Goal: Communication & Community: Answer question/provide support

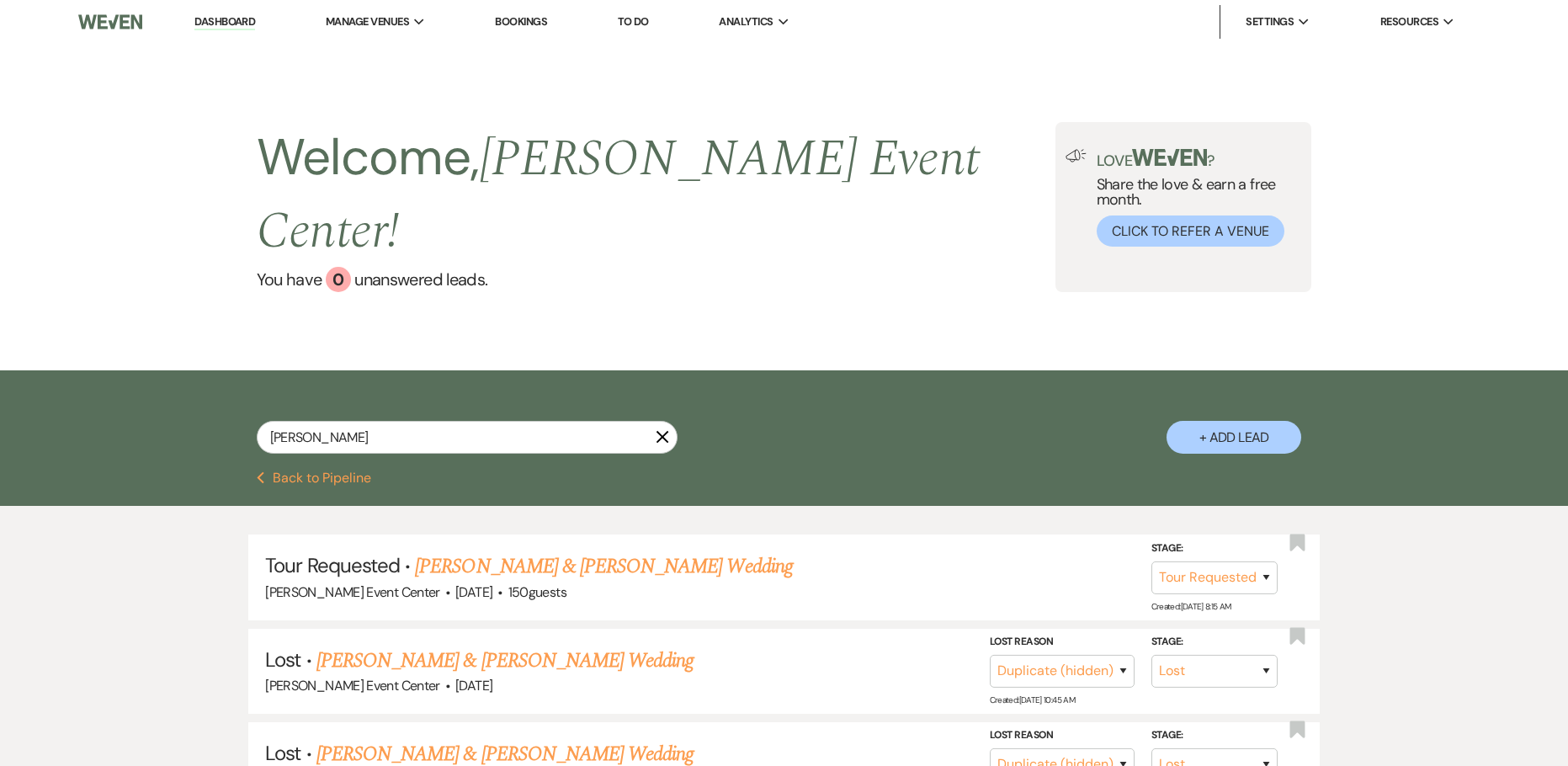
select select "2"
select select "8"
select select "4"
select select "8"
select select "4"
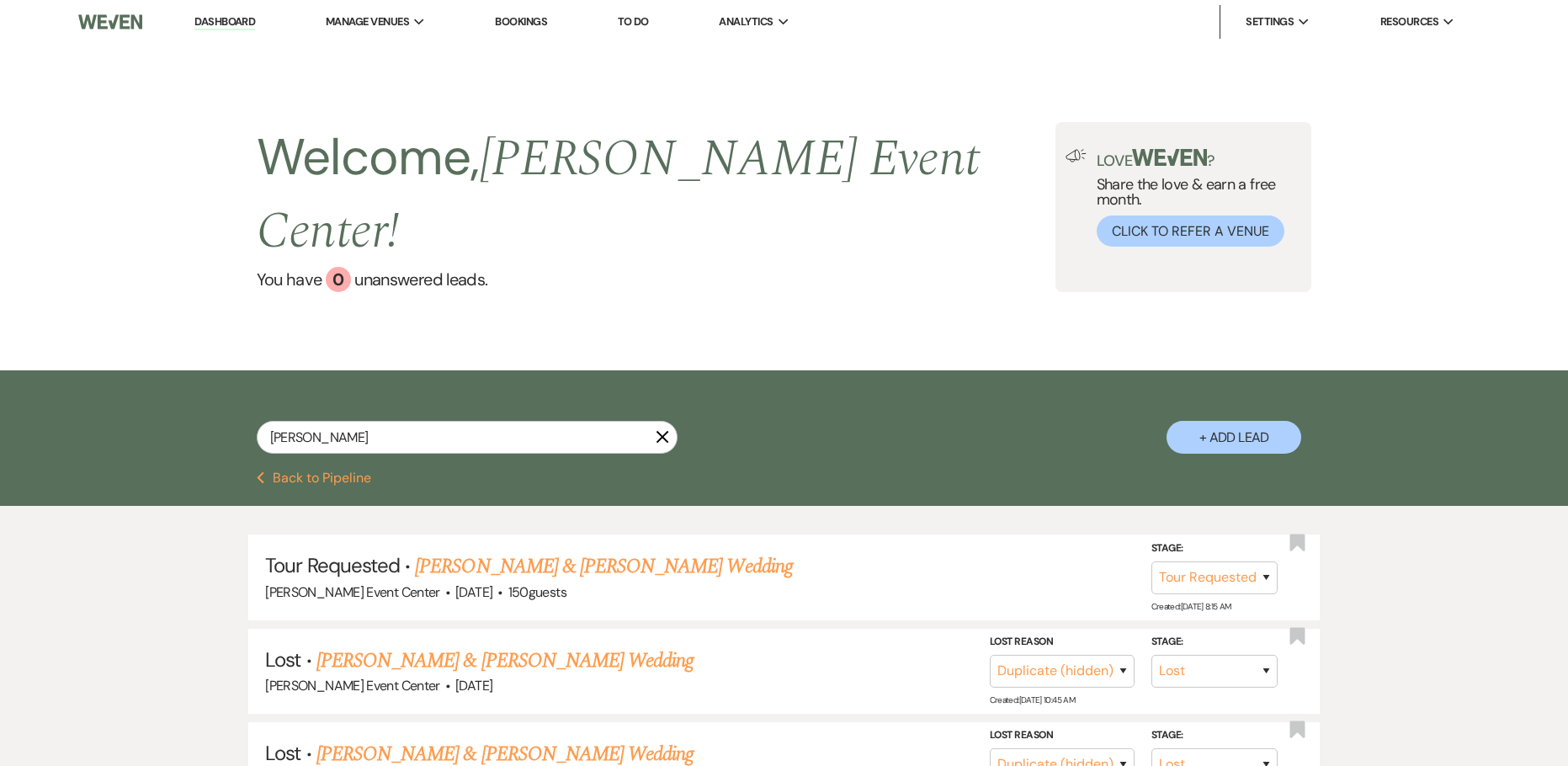
select select "8"
select select "2"
select select "8"
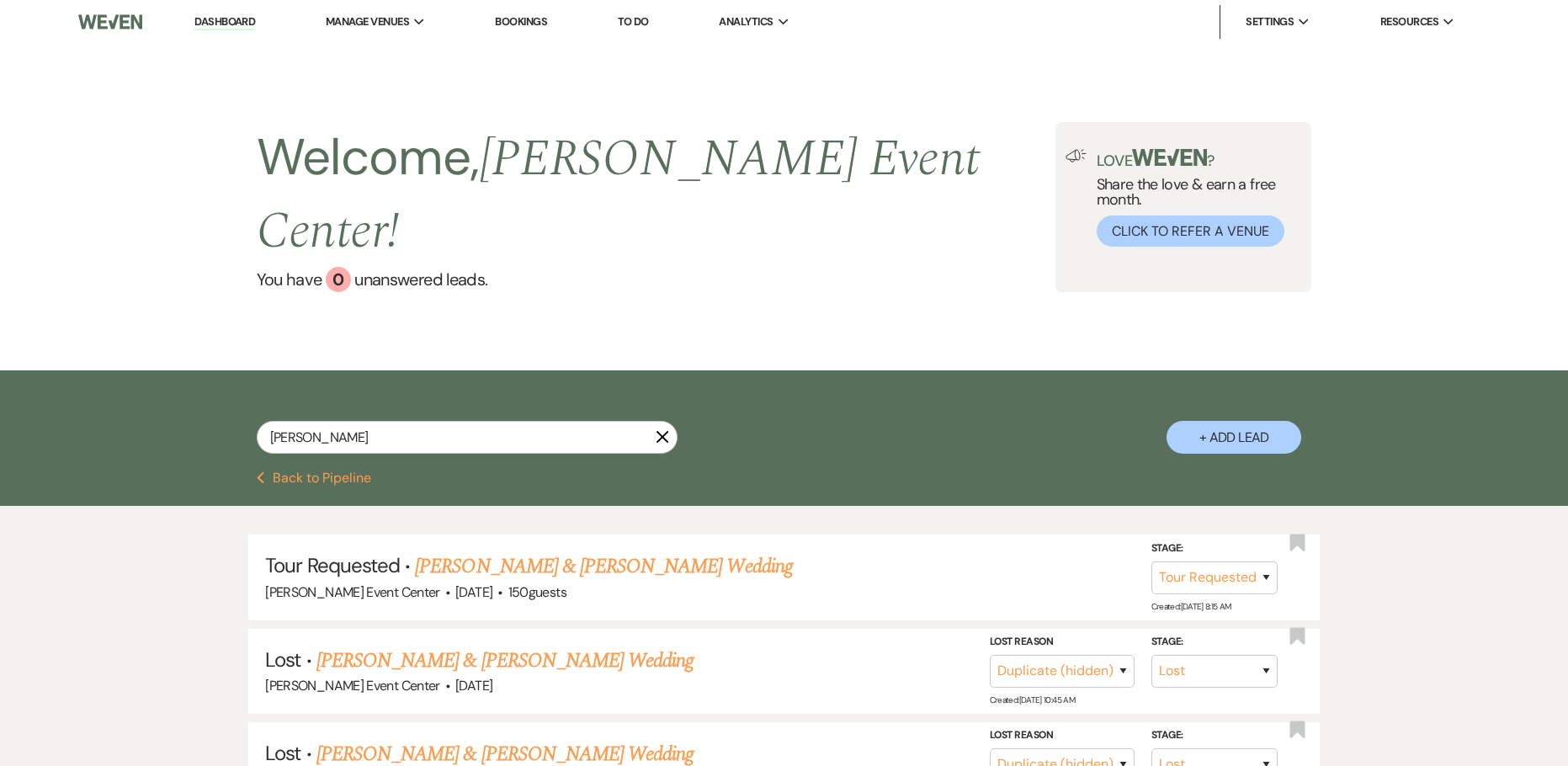
select select "1"
select select "8"
select select "2"
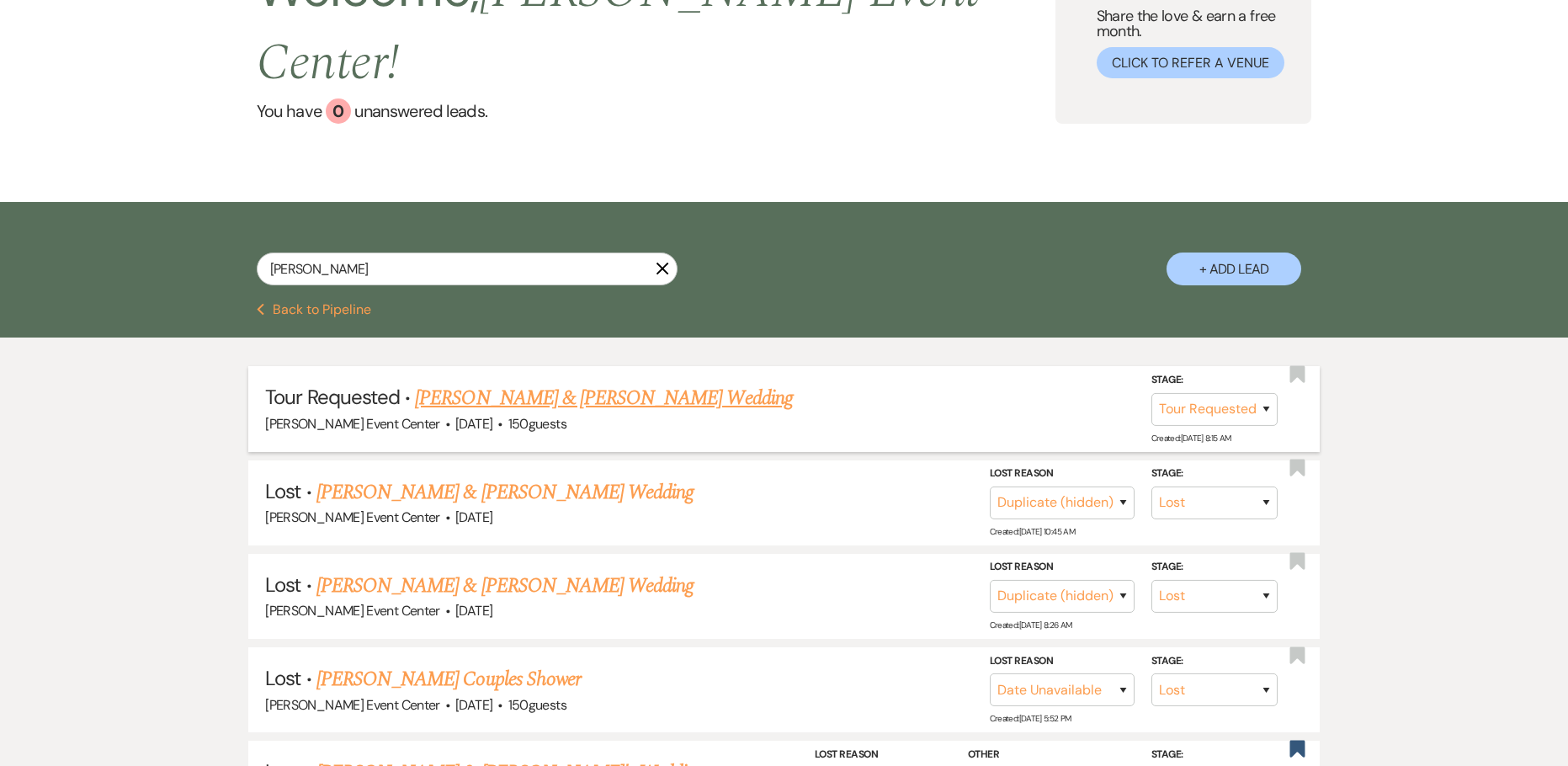
click at [493, 383] on link "[PERSON_NAME] & [PERSON_NAME] Wedding" at bounding box center [603, 397] width 377 height 30
select select "2"
select select "5"
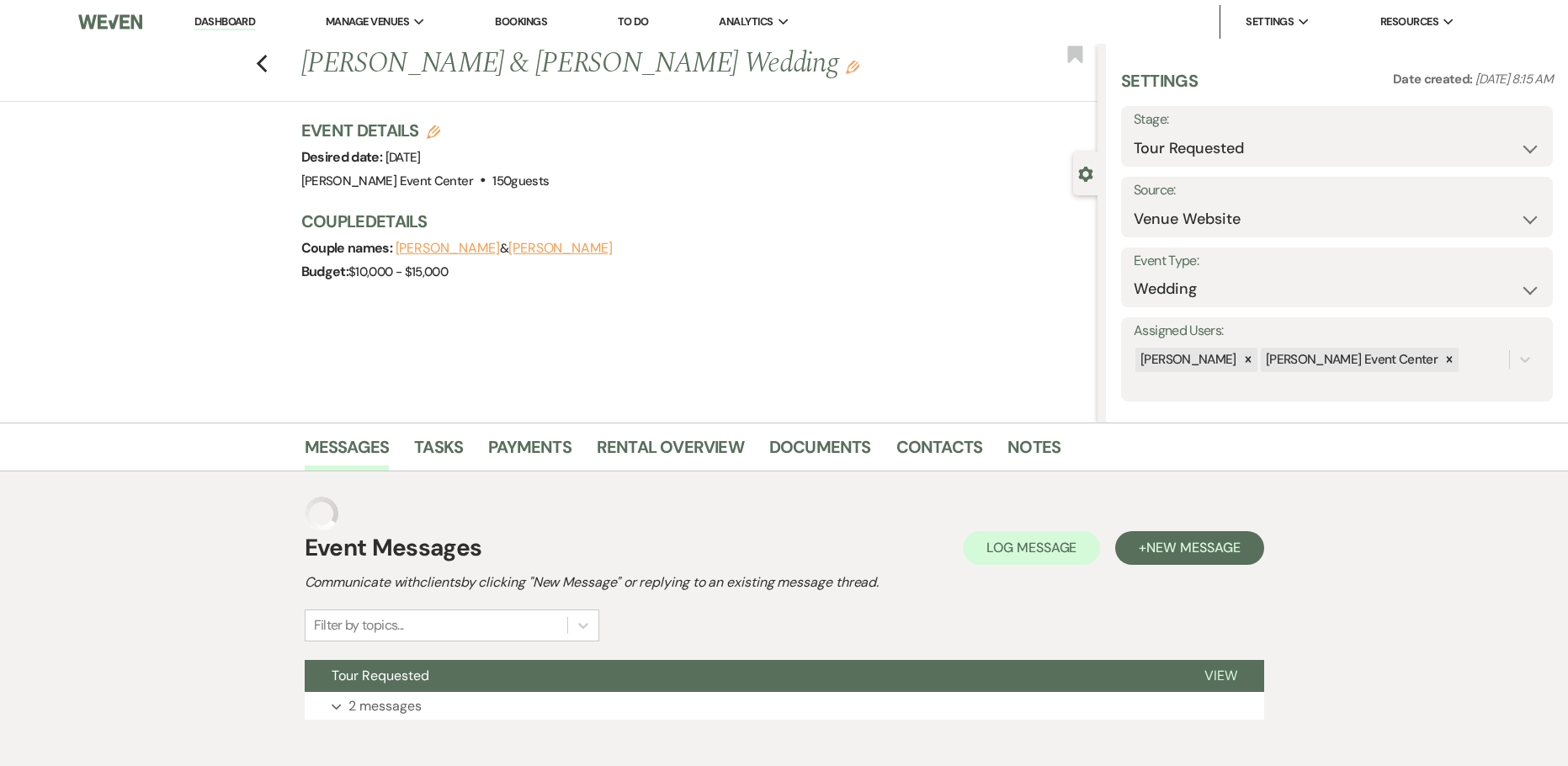
select select "5"
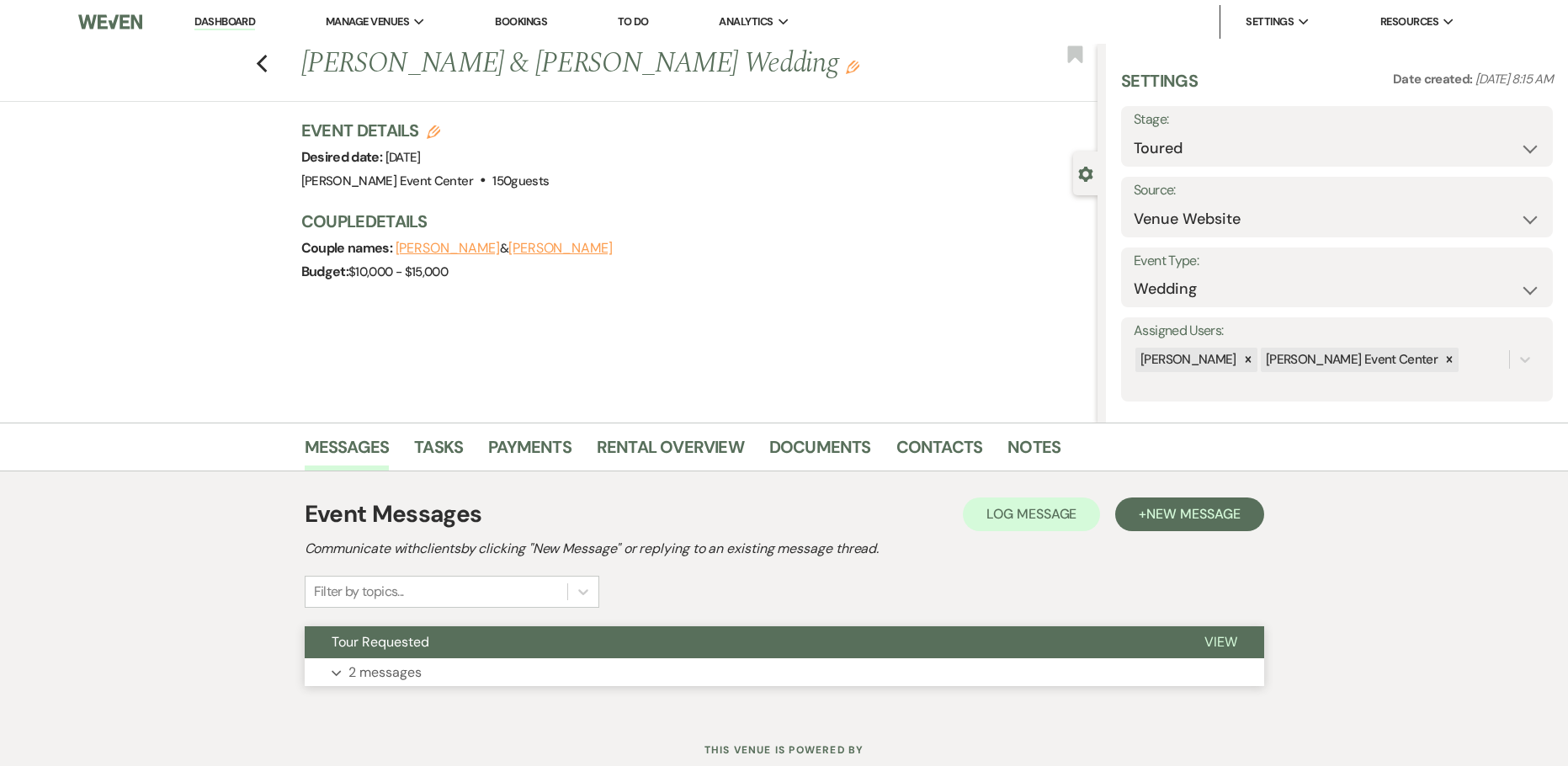
click at [386, 667] on p "2 messages" at bounding box center [385, 672] width 73 height 22
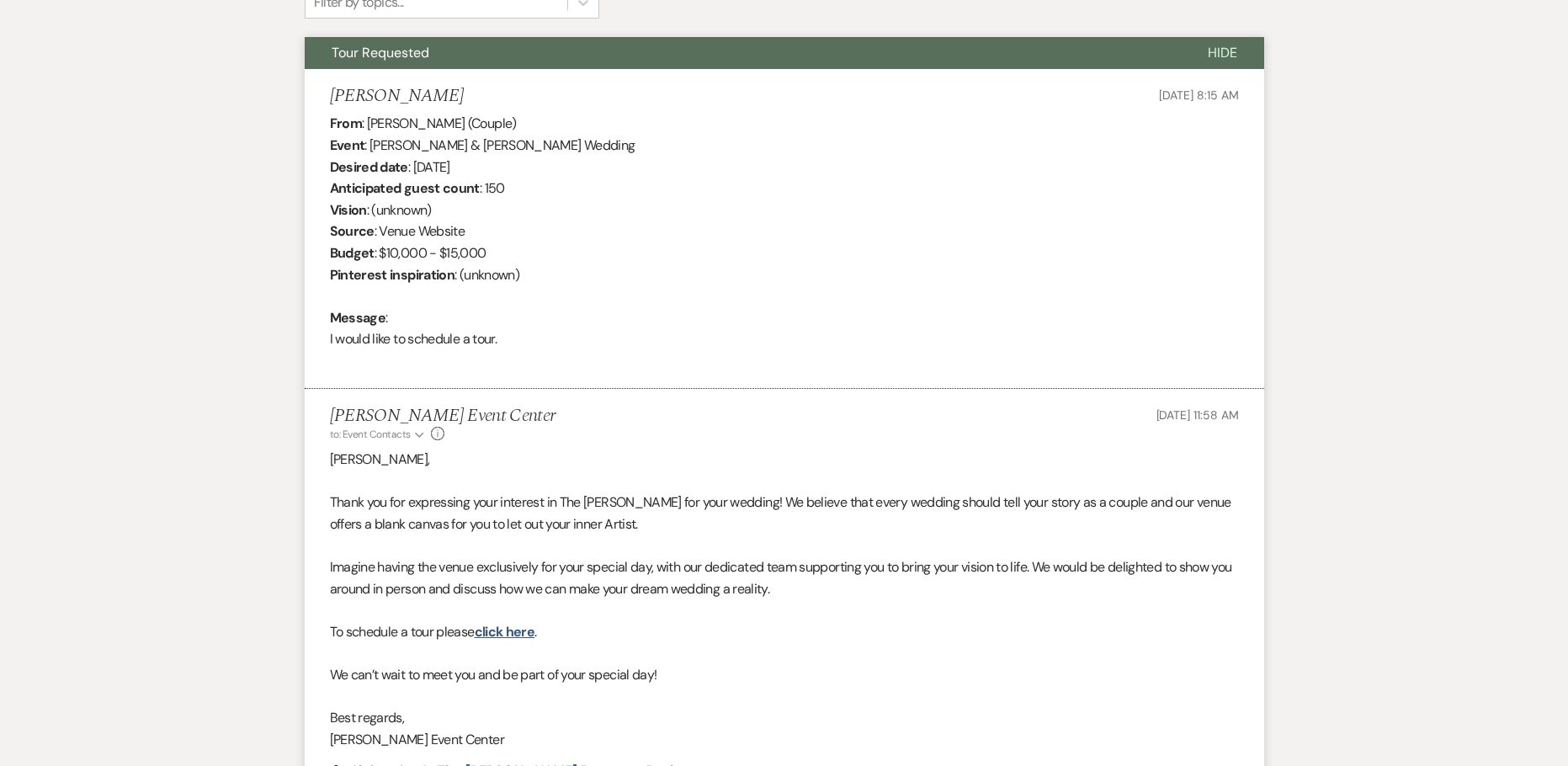
scroll to position [920, 0]
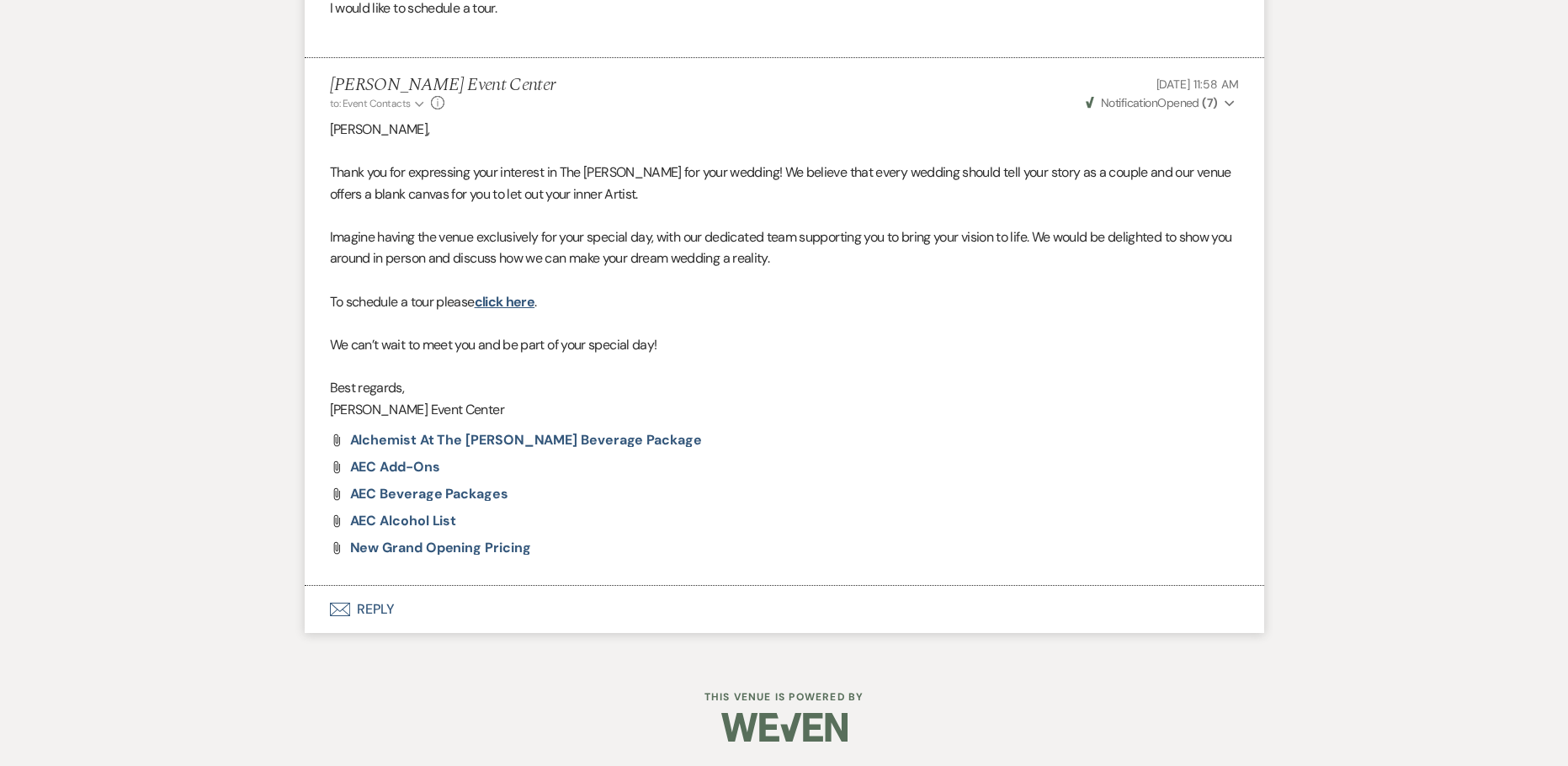
click at [381, 613] on button "Envelope Reply" at bounding box center [784, 609] width 960 height 47
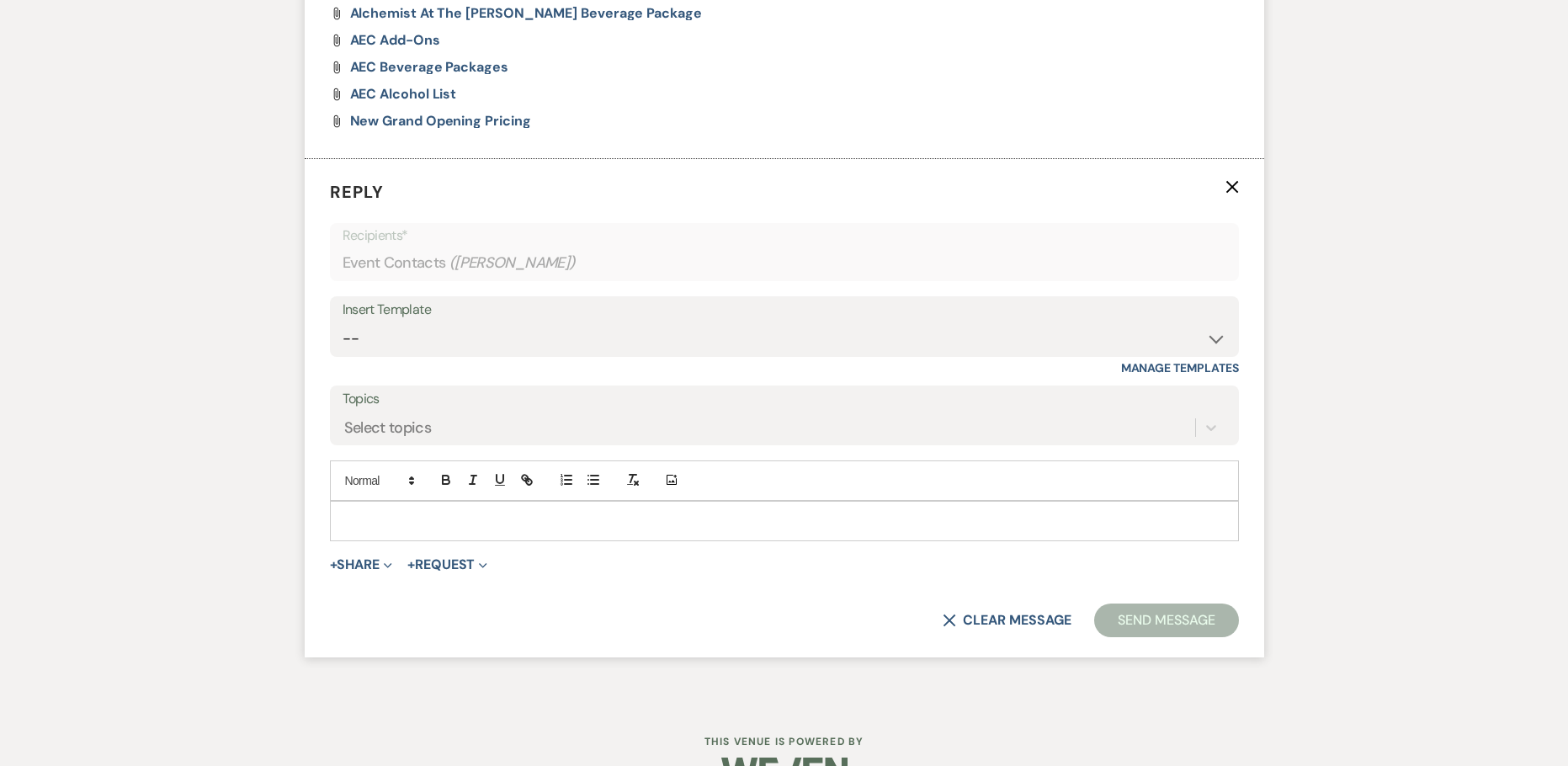
scroll to position [1373, 0]
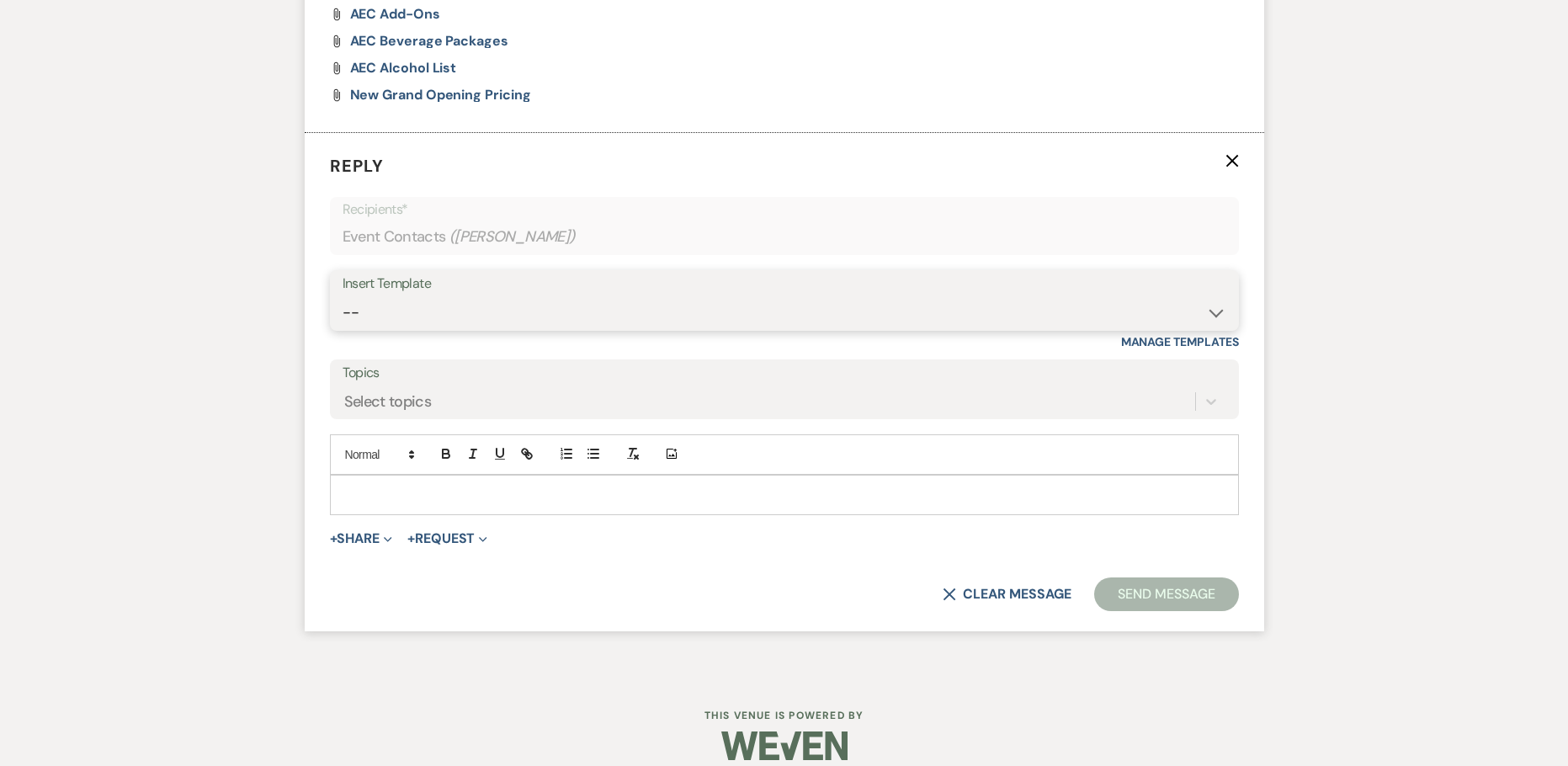
click at [452, 301] on select "-- Weven Planning Portal Introduction (Booked Events) Initial Inquiry Response …" at bounding box center [784, 313] width 883 height 33
select select "5282"
click at [342, 296] on select "-- Weven Planning Portal Introduction (Booked Events) Initial Inquiry Response …" at bounding box center [784, 313] width 883 height 33
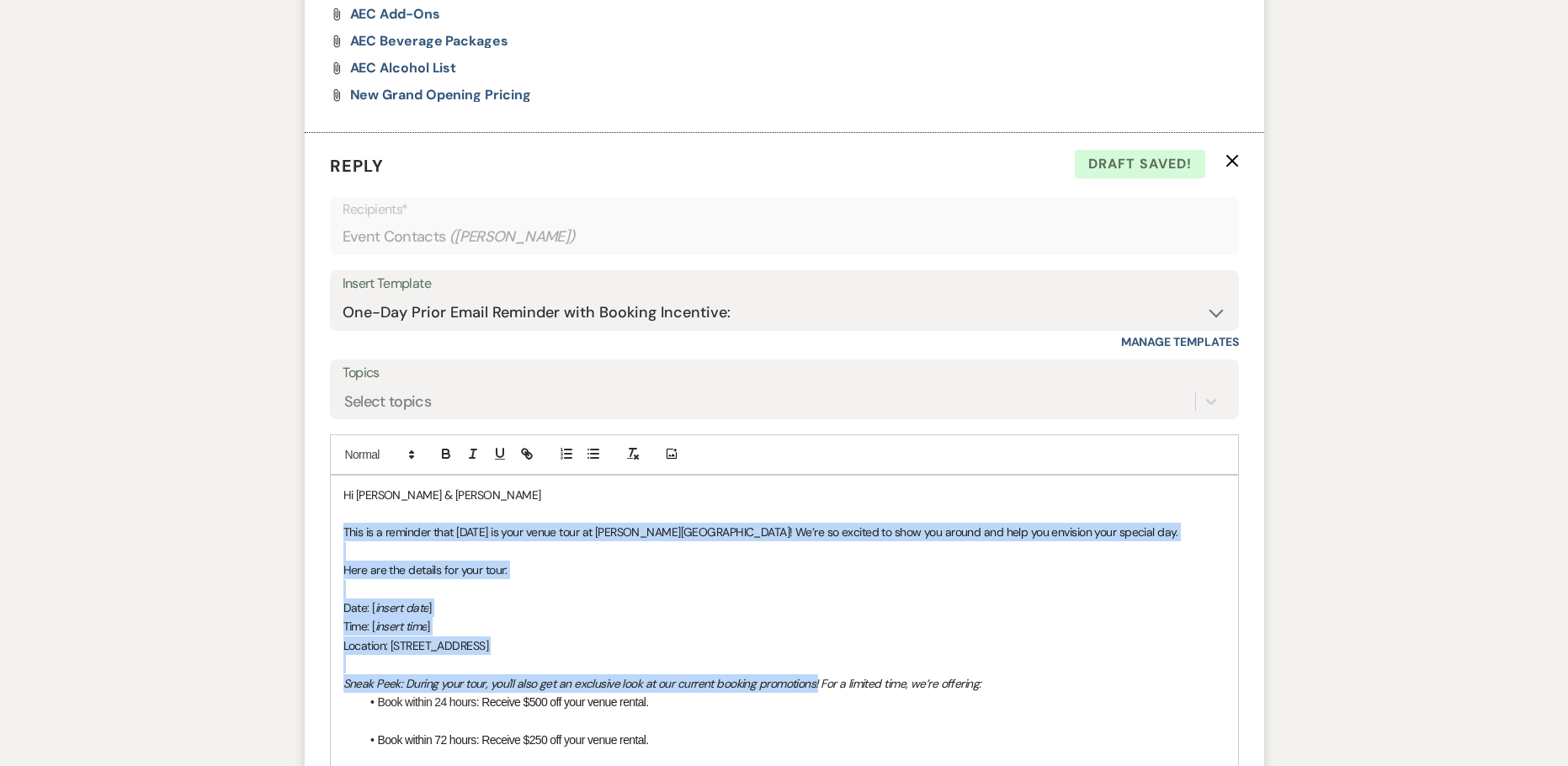
drag, startPoint x: 818, startPoint y: 681, endPoint x: 332, endPoint y: 530, distance: 508.9
click at [332, 530] on div "Hi Dominique & Kayla This is a reminder that tomorrow is your venue tour at Art…" at bounding box center [784, 683] width 907 height 416
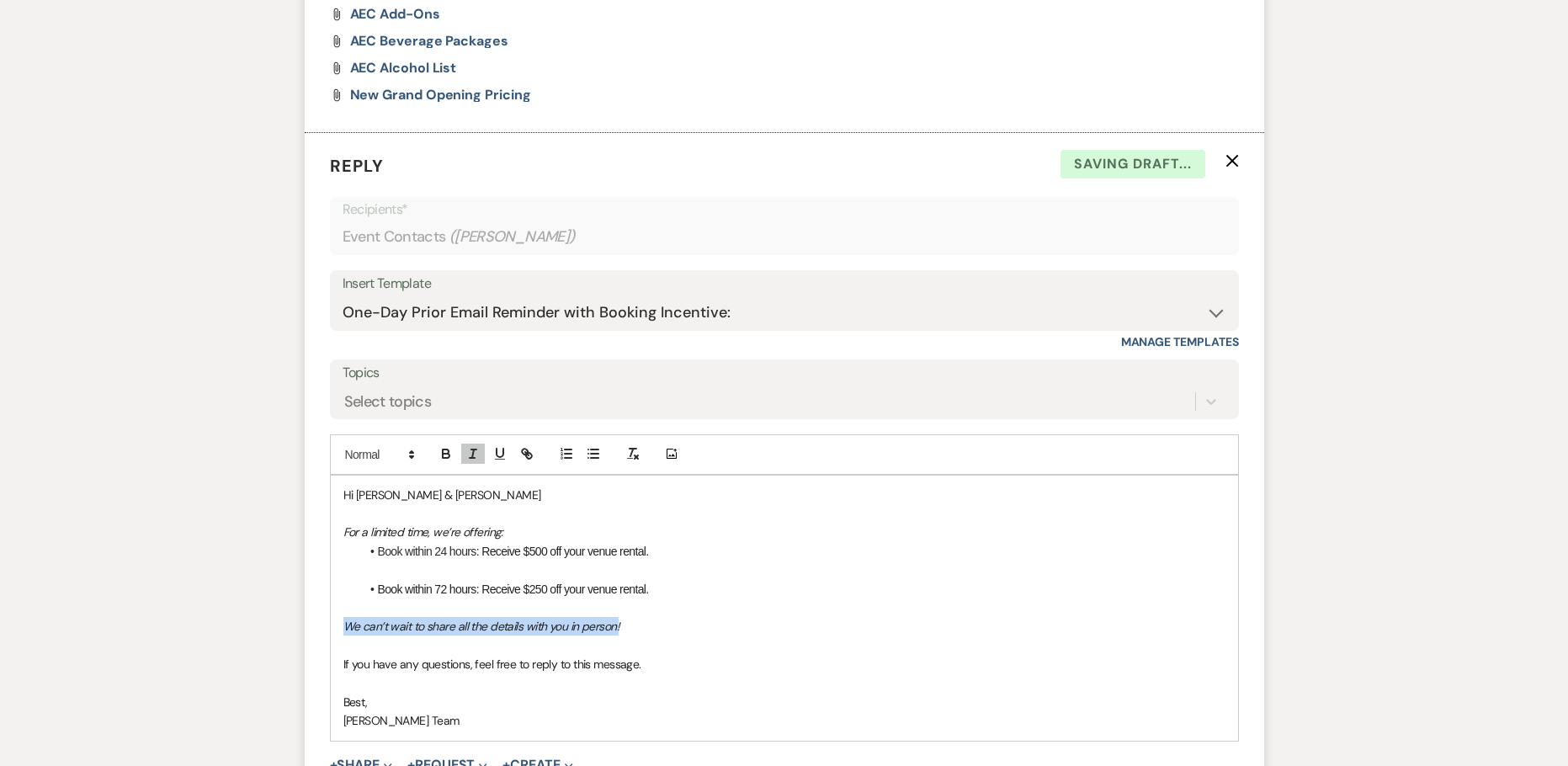
drag, startPoint x: 631, startPoint y: 631, endPoint x: 340, endPoint y: 634, distance: 291.0
click at [340, 634] on div "Hi Dominique & Kayla For a limited time, we’re offering: Book within 24 hours :…" at bounding box center [784, 608] width 907 height 265
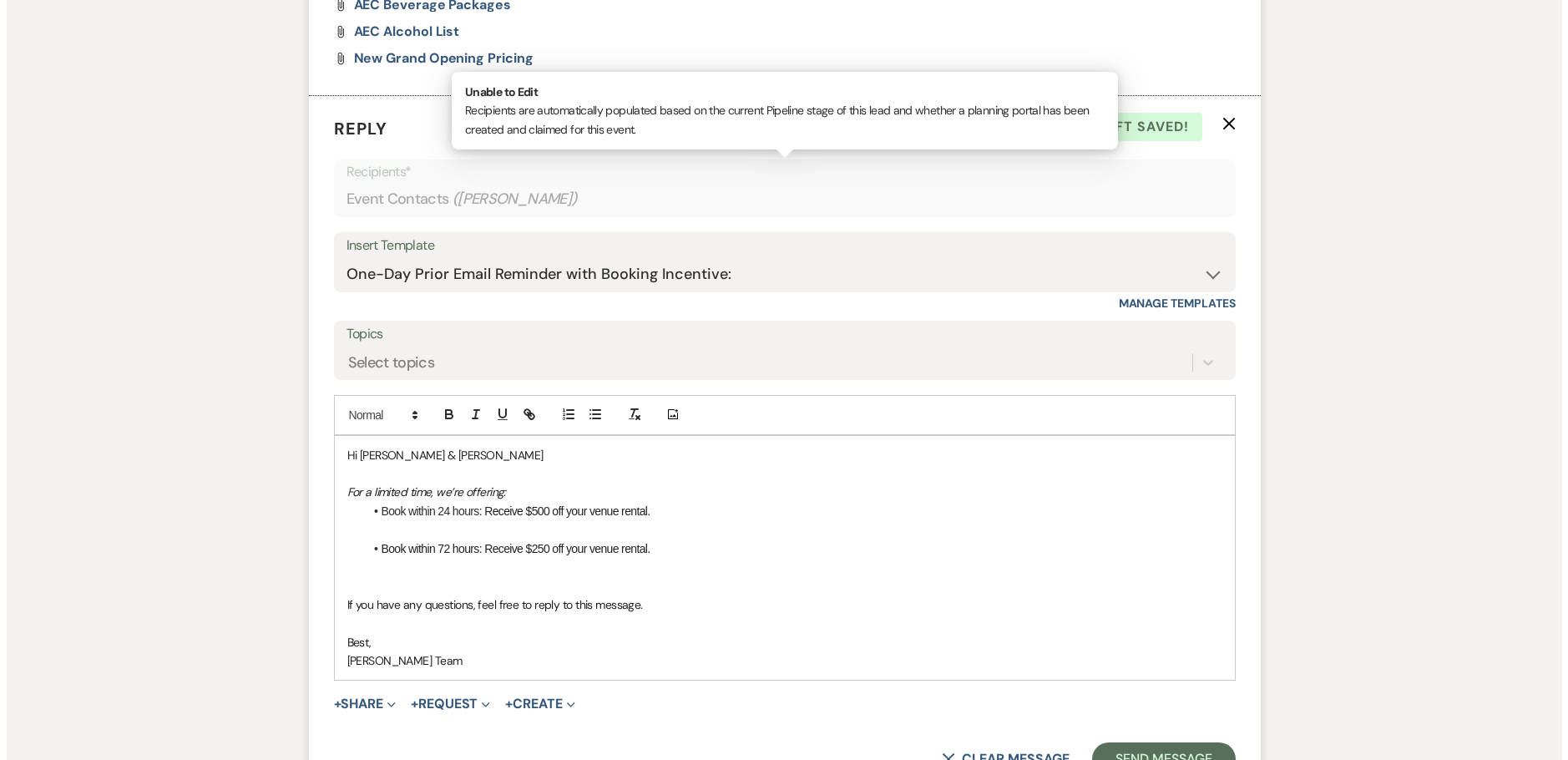
scroll to position [1504, 0]
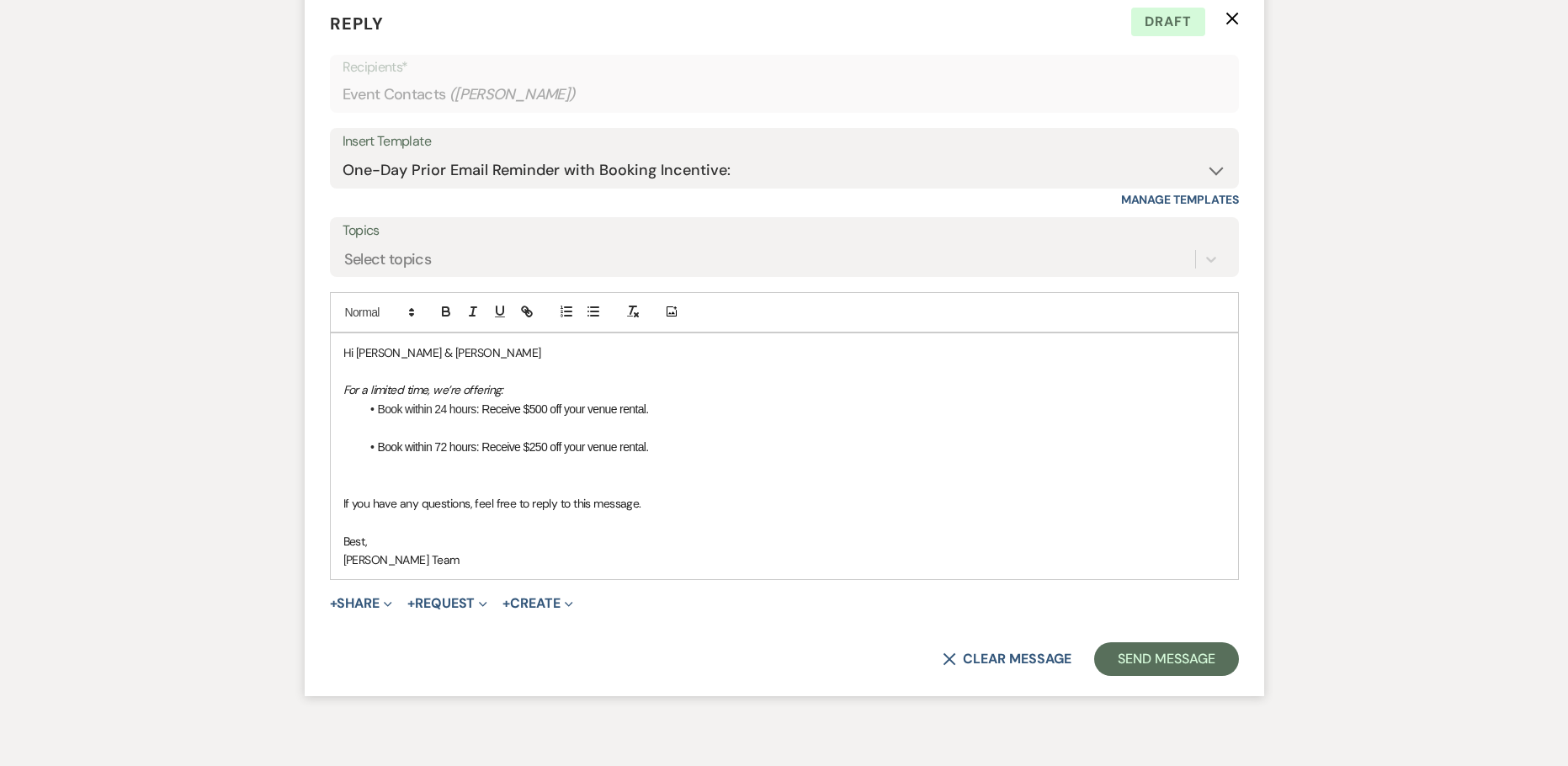
click at [368, 612] on span "+ Share Expand Doc Upload Documents Add Photo Images Pref Vendors Preferred ven…" at bounding box center [361, 603] width 63 height 20
click at [365, 606] on button "+ Share Expand" at bounding box center [361, 604] width 63 height 14
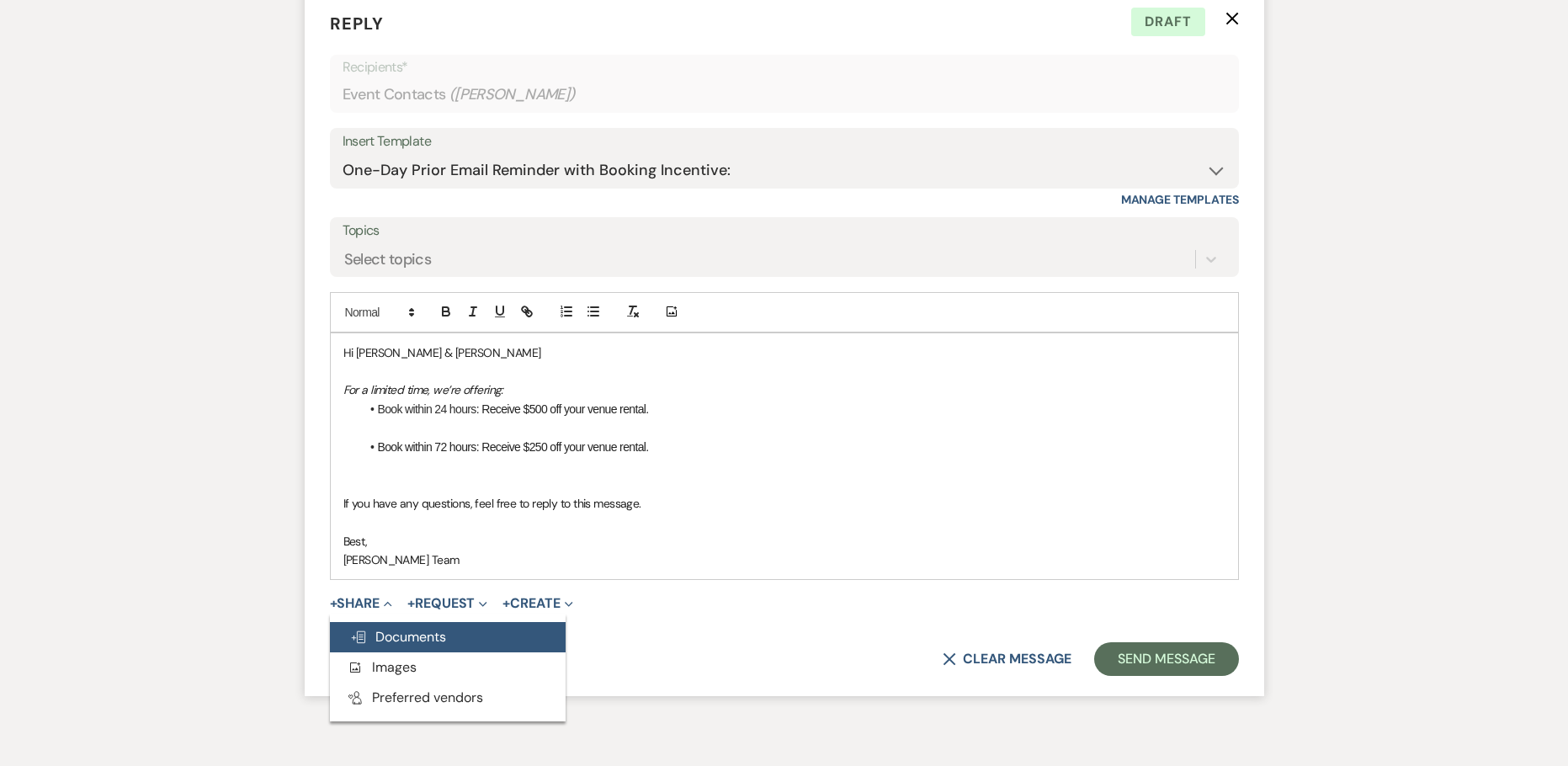
click at [381, 629] on span "Doc Upload Documents" at bounding box center [397, 637] width 95 height 17
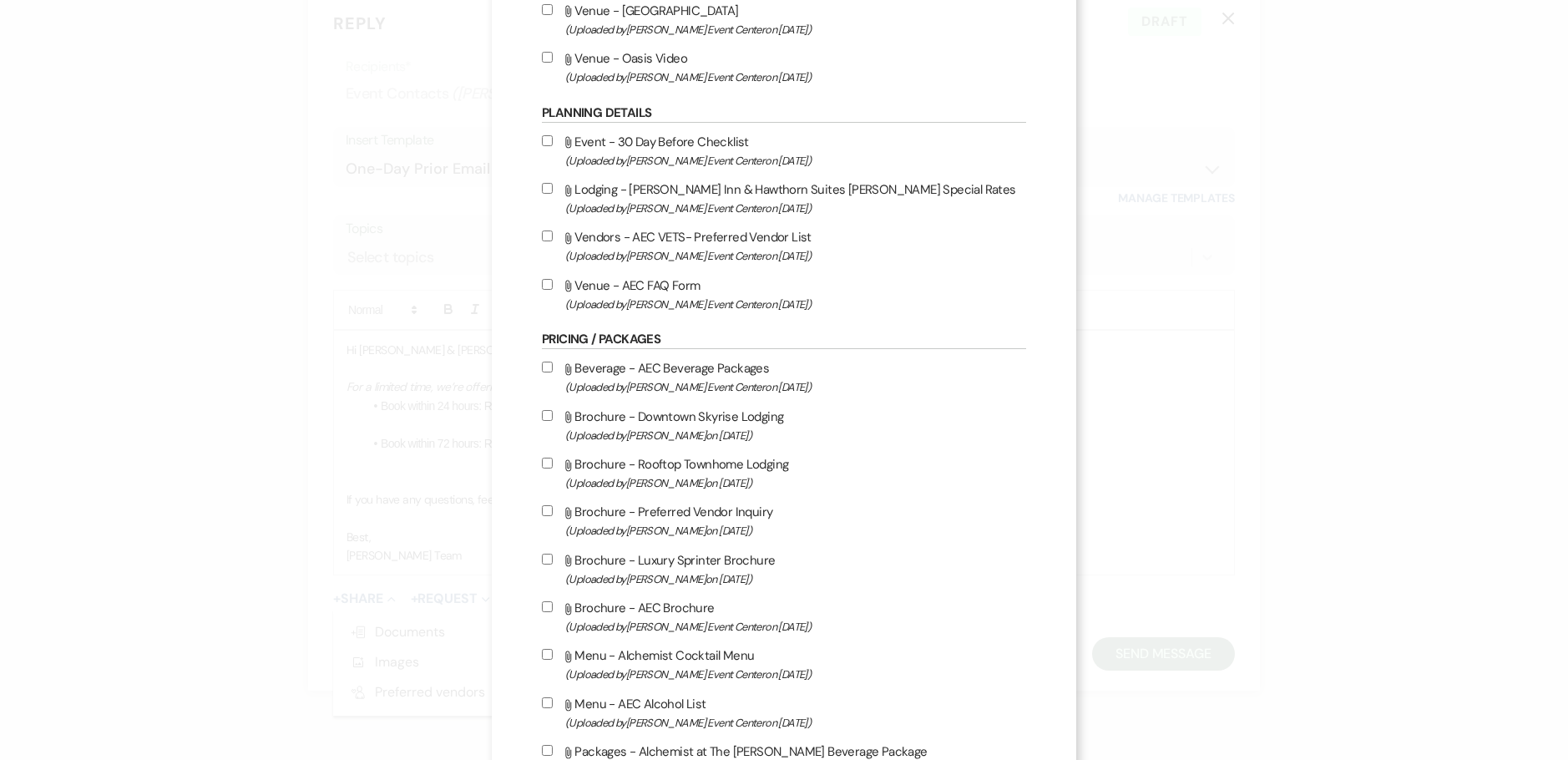
scroll to position [2422, 0]
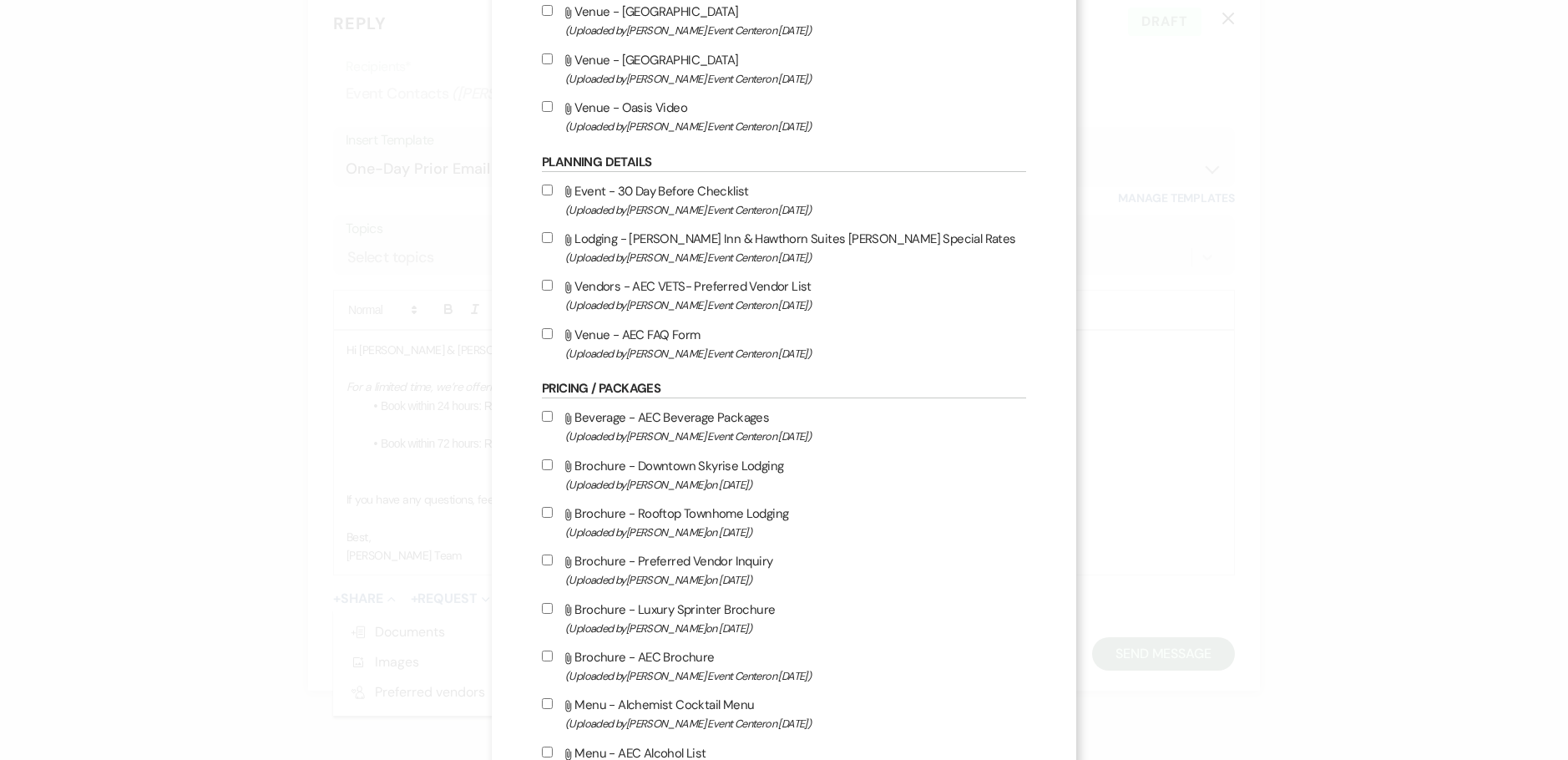
click at [541, 338] on input "Attach File Venue - AEC FAQ Form (Uploaded by Artis Event Center on Oct 30th, 2…" at bounding box center [546, 333] width 11 height 11
checkbox input "true"
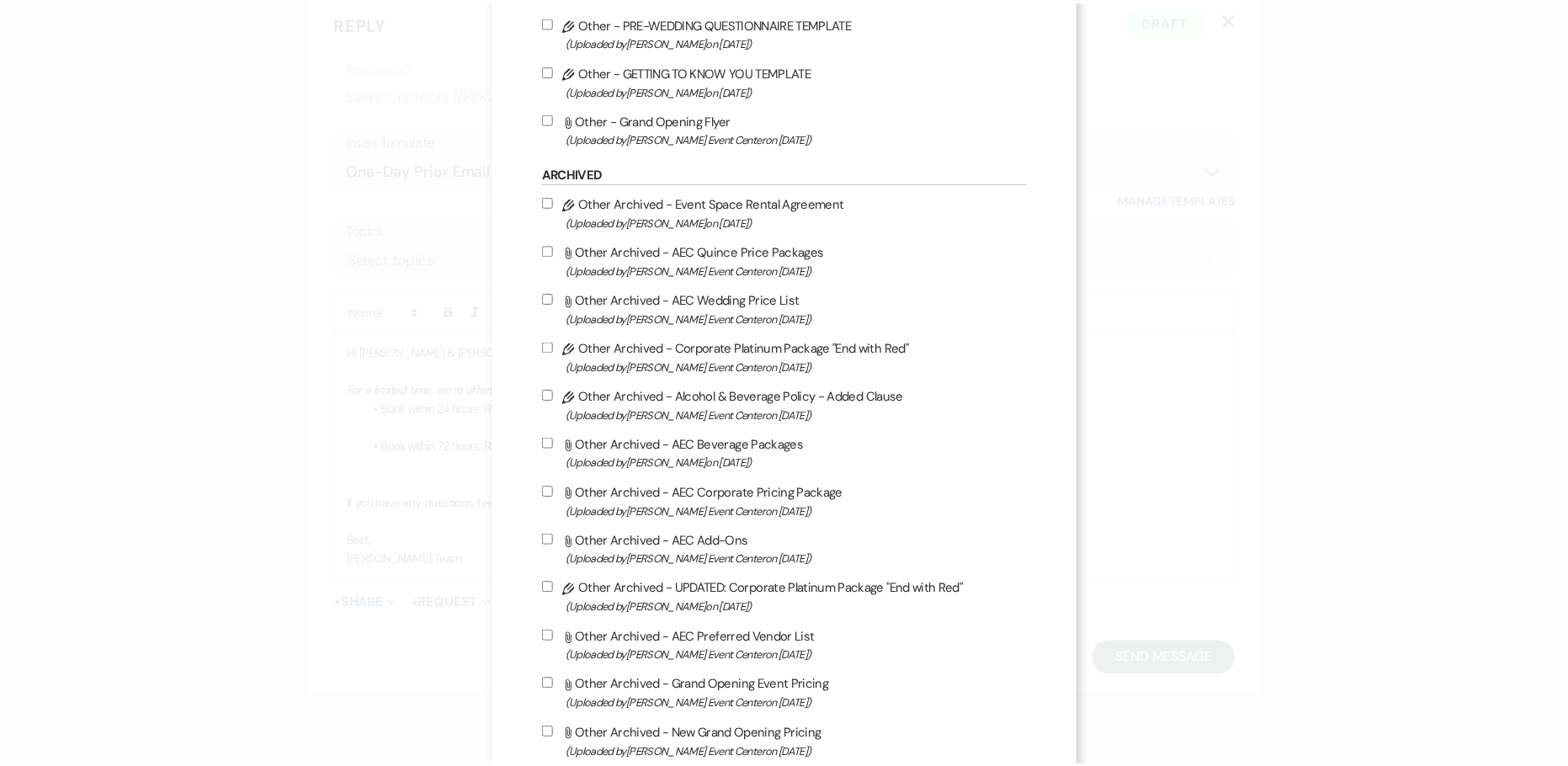
scroll to position [3650, 0]
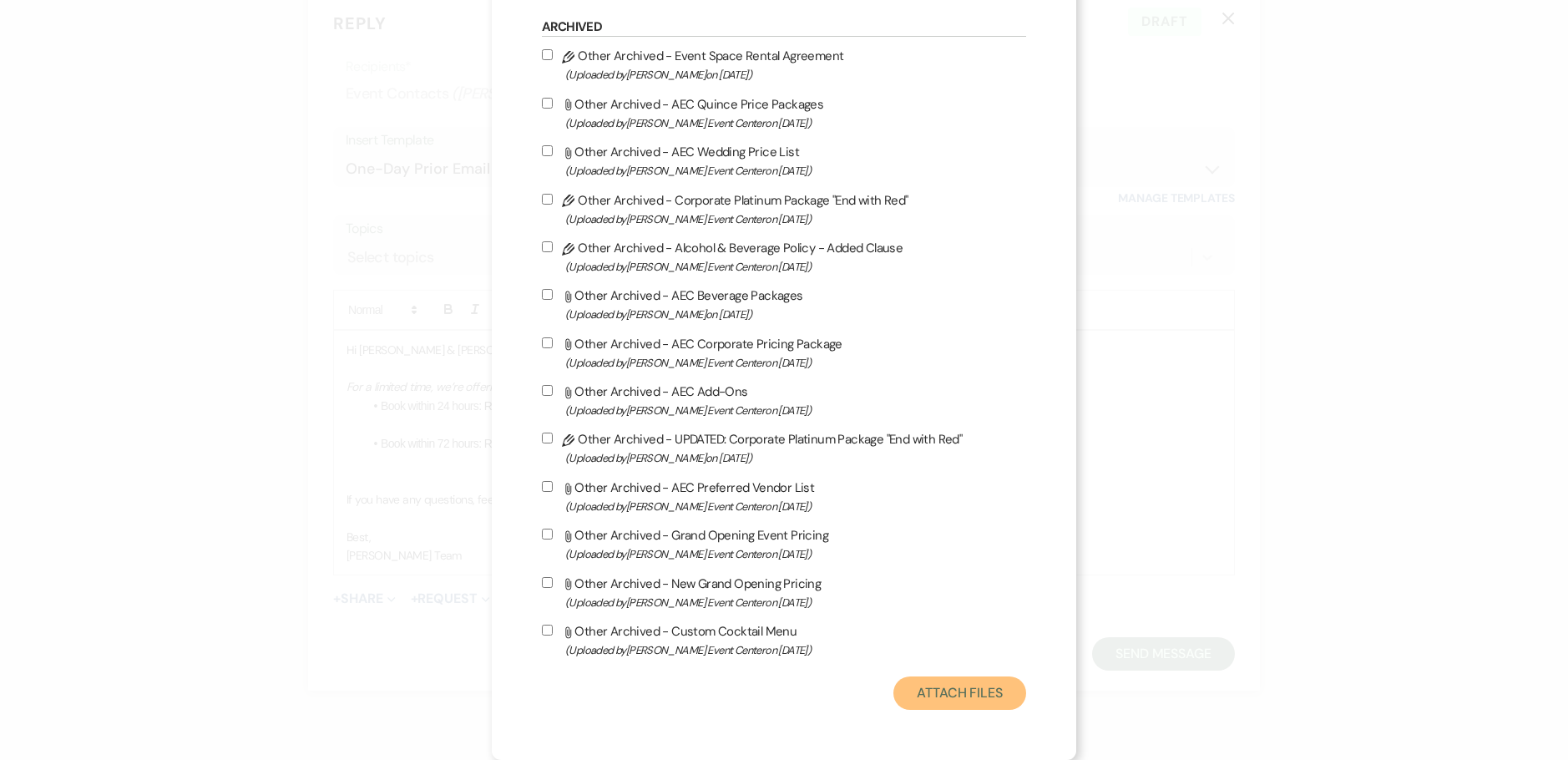
click at [931, 696] on button "Attach Files" at bounding box center [960, 693] width 133 height 34
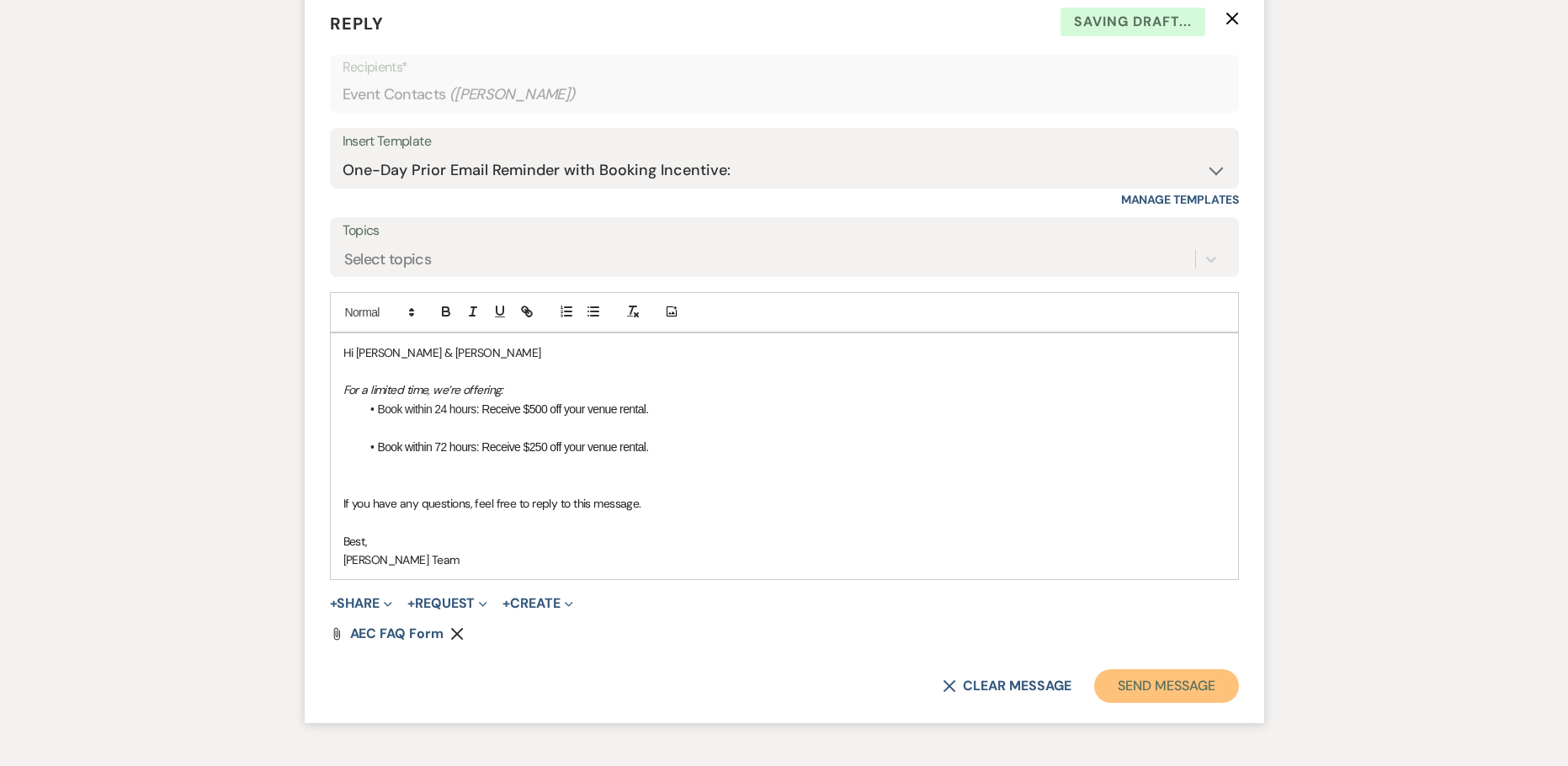
click at [1132, 684] on button "Send Message" at bounding box center [1165, 686] width 144 height 34
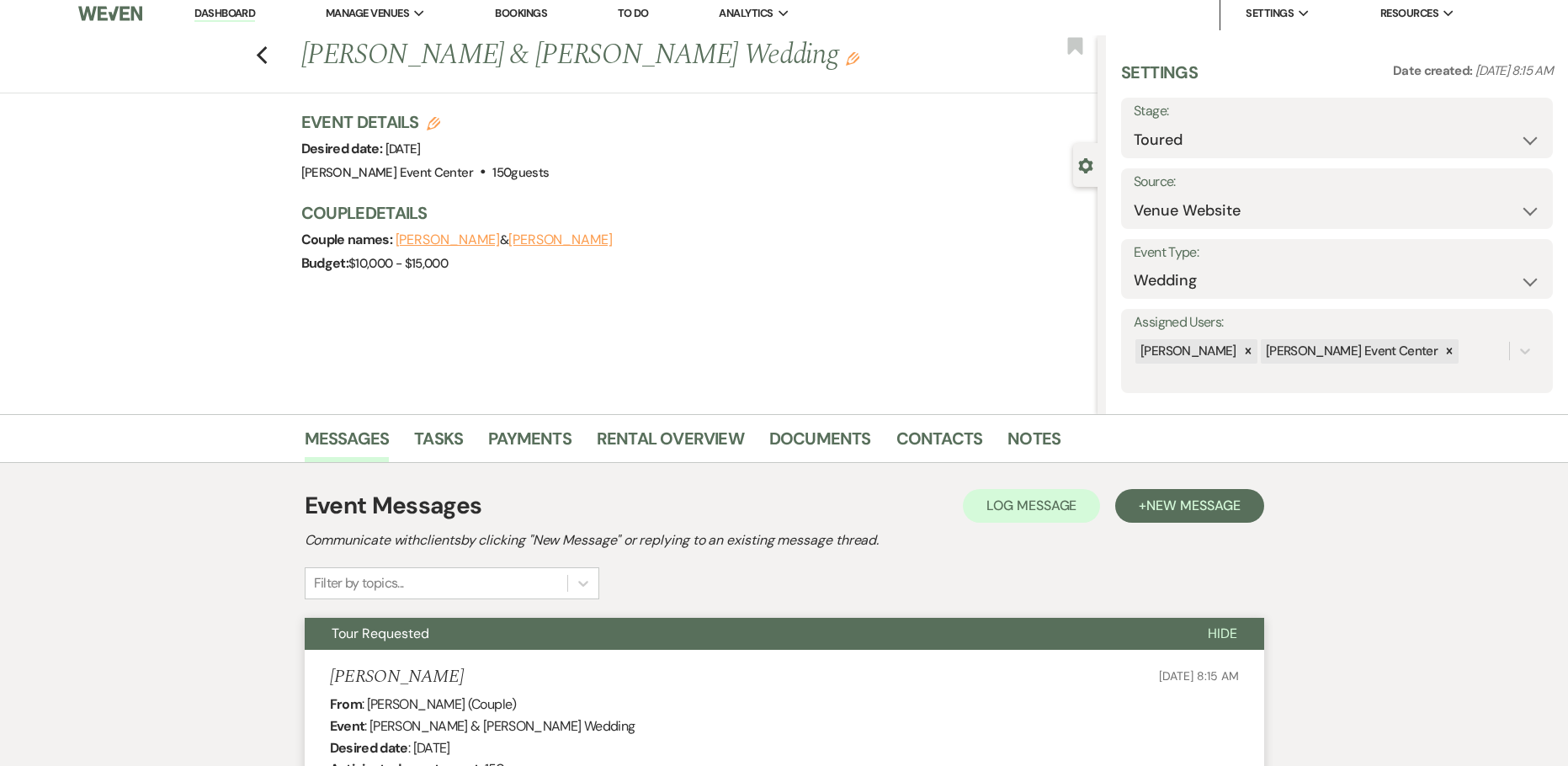
scroll to position [0, 0]
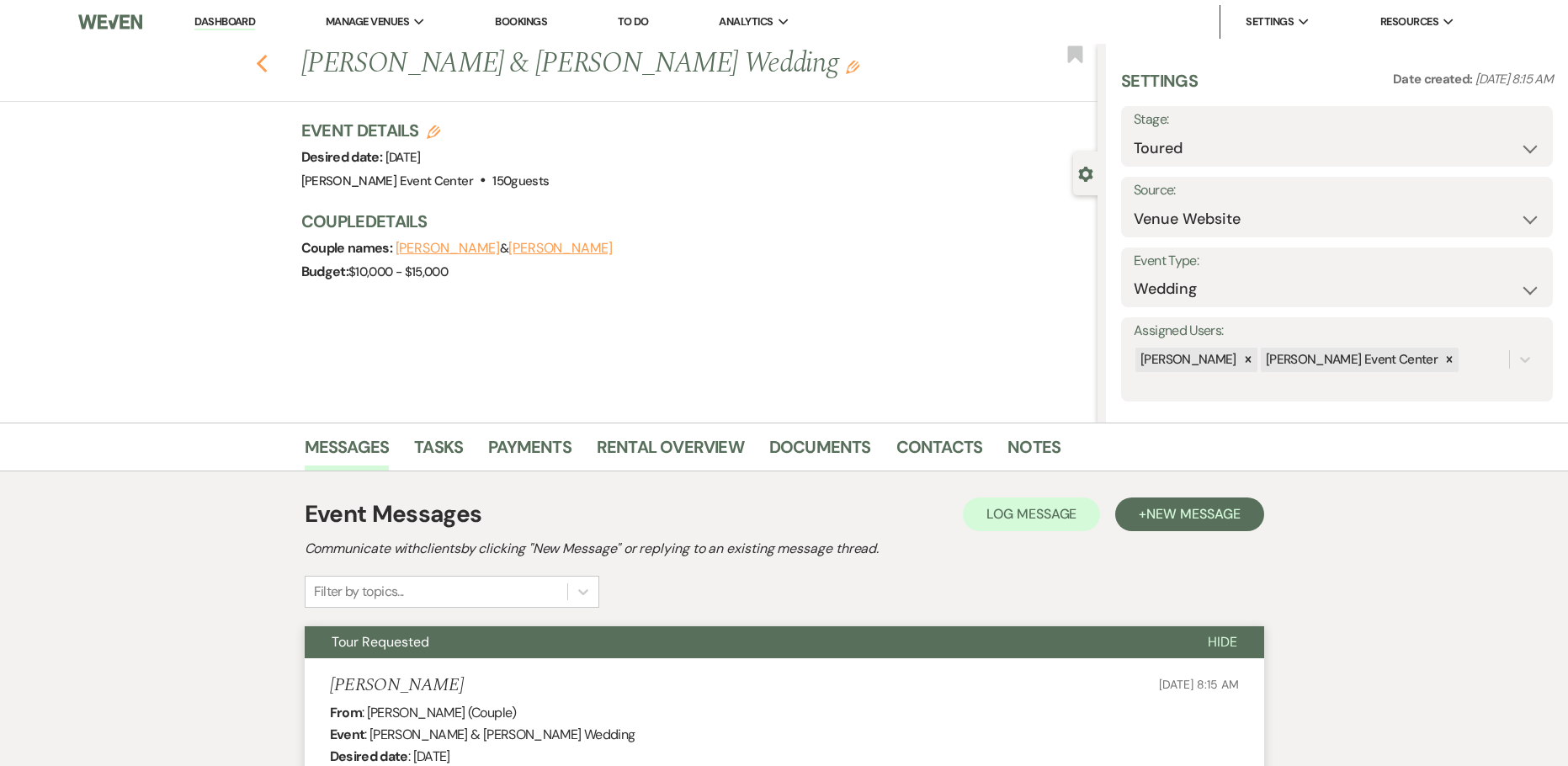
click at [265, 65] on use "button" at bounding box center [260, 64] width 11 height 18
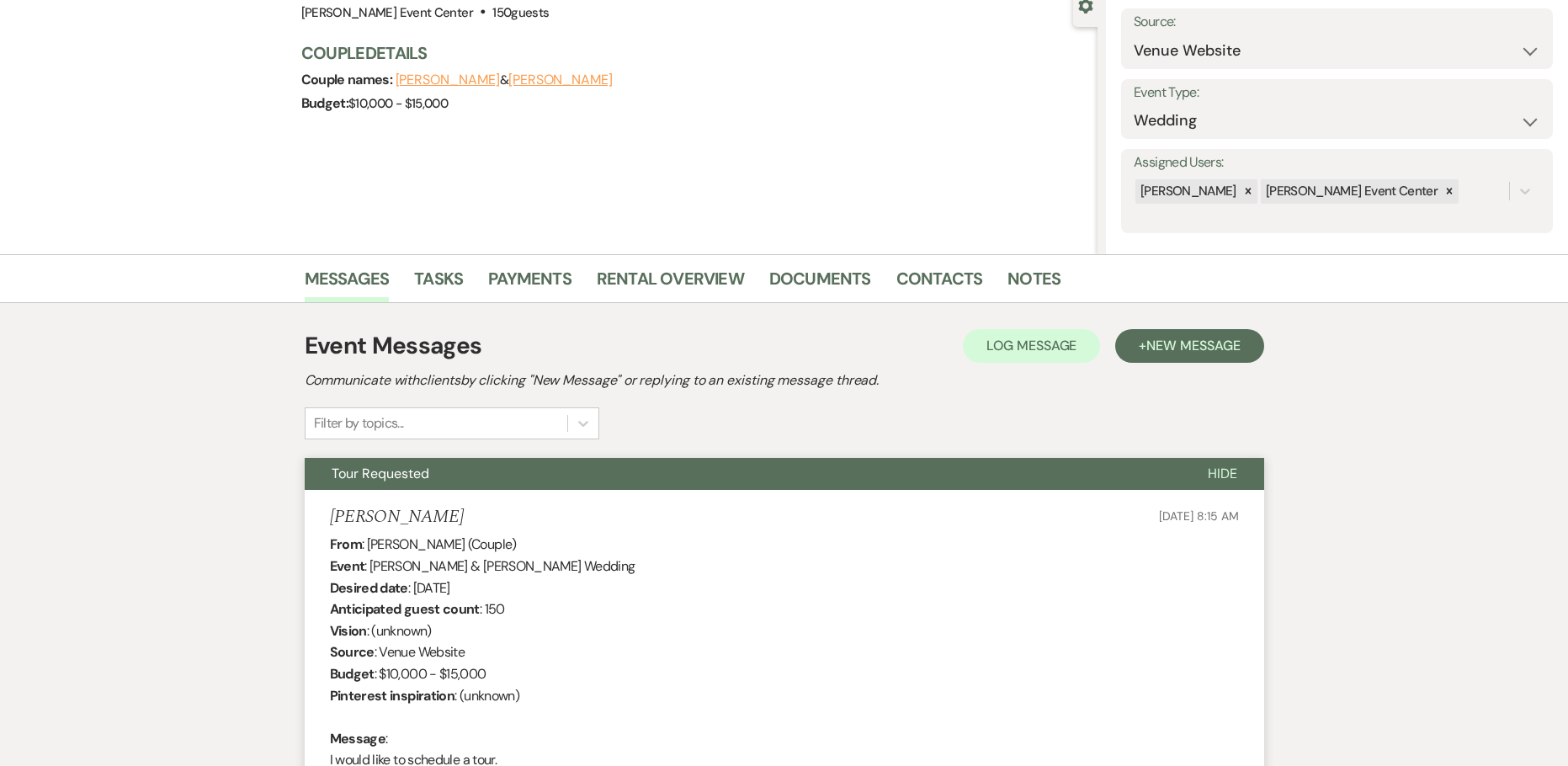
select select "5"
select select "8"
select select "4"
select select "8"
select select "4"
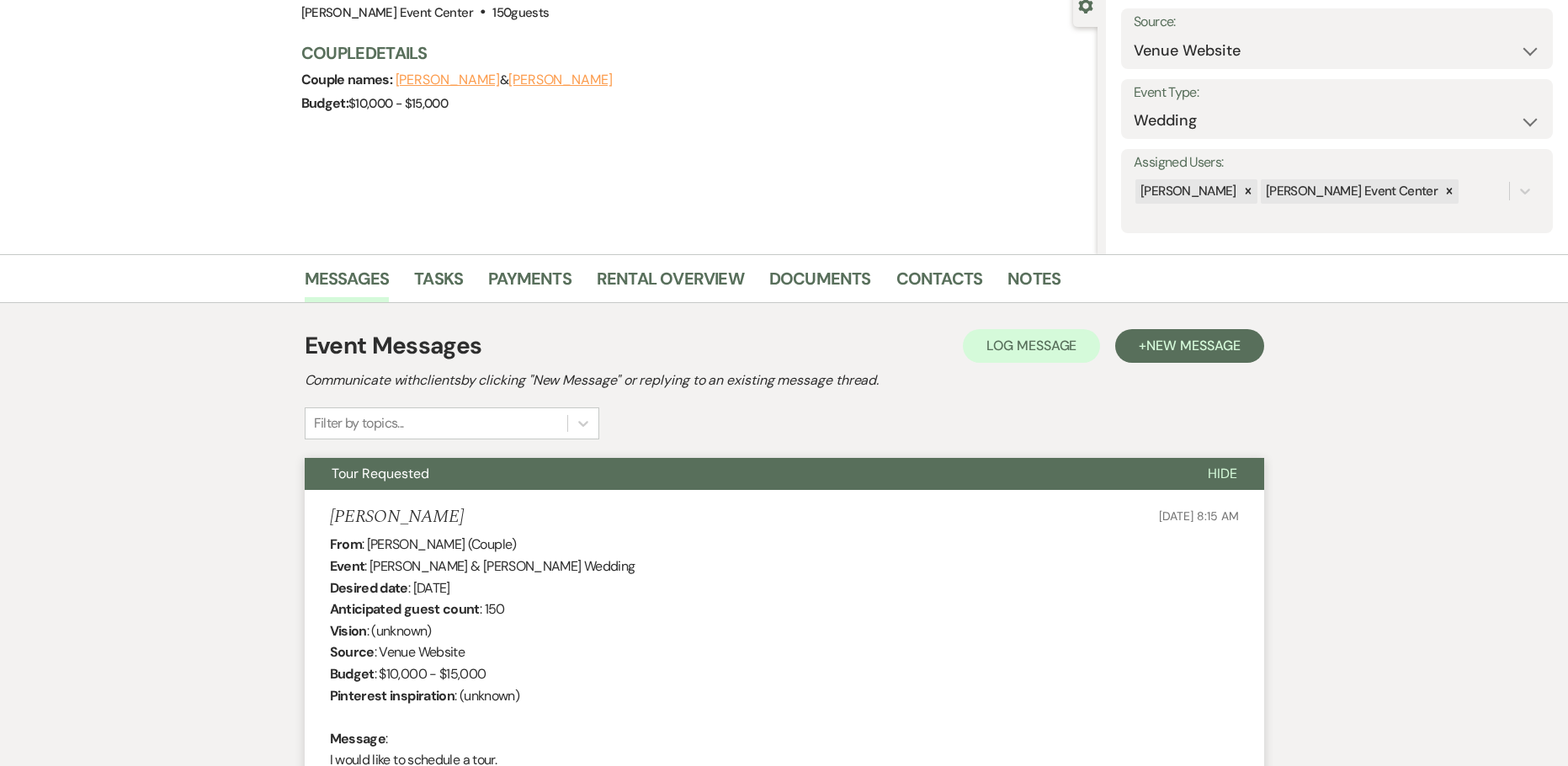
select select "8"
select select "2"
select select "8"
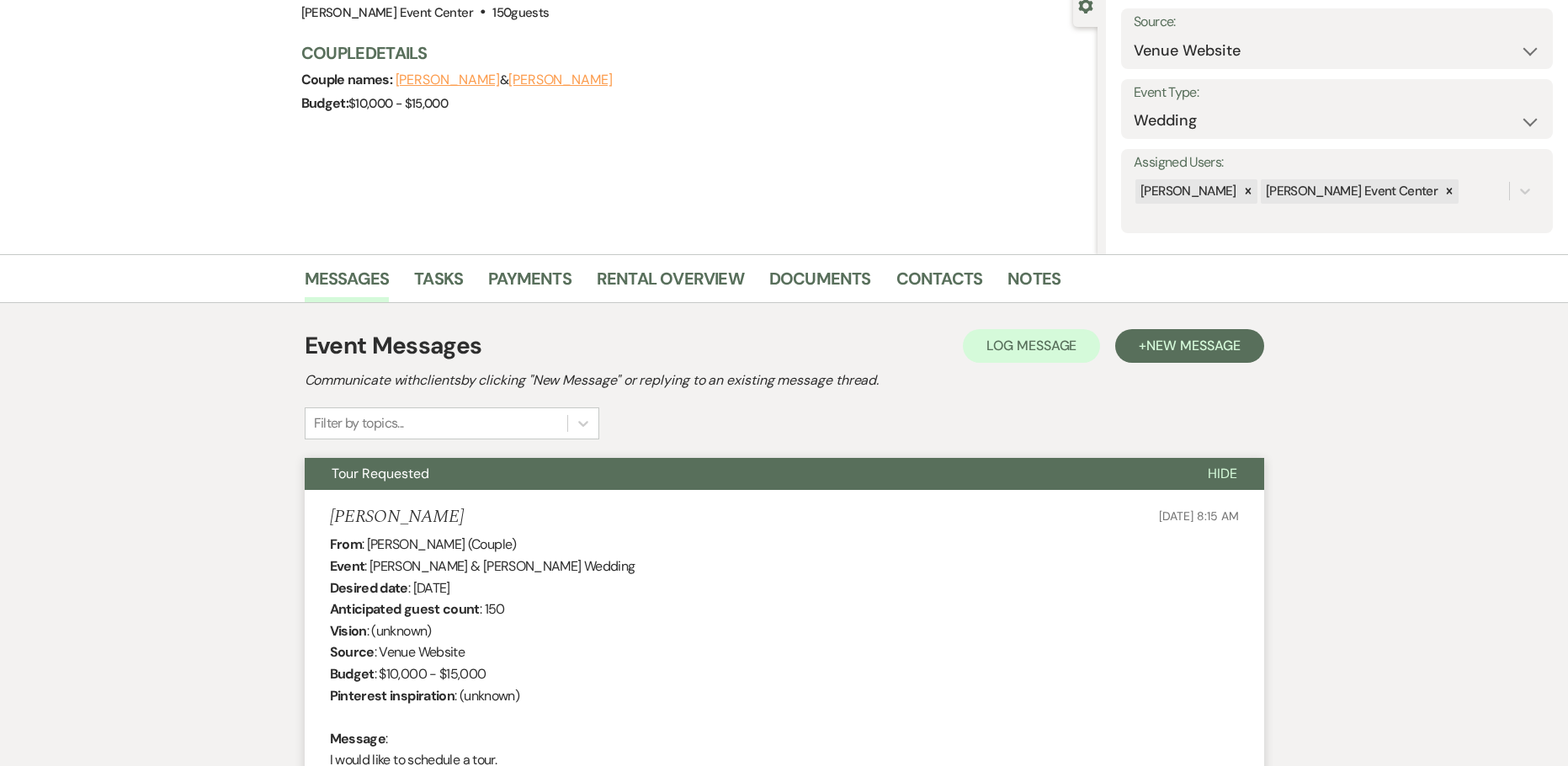
select select "1"
select select "8"
select select "2"
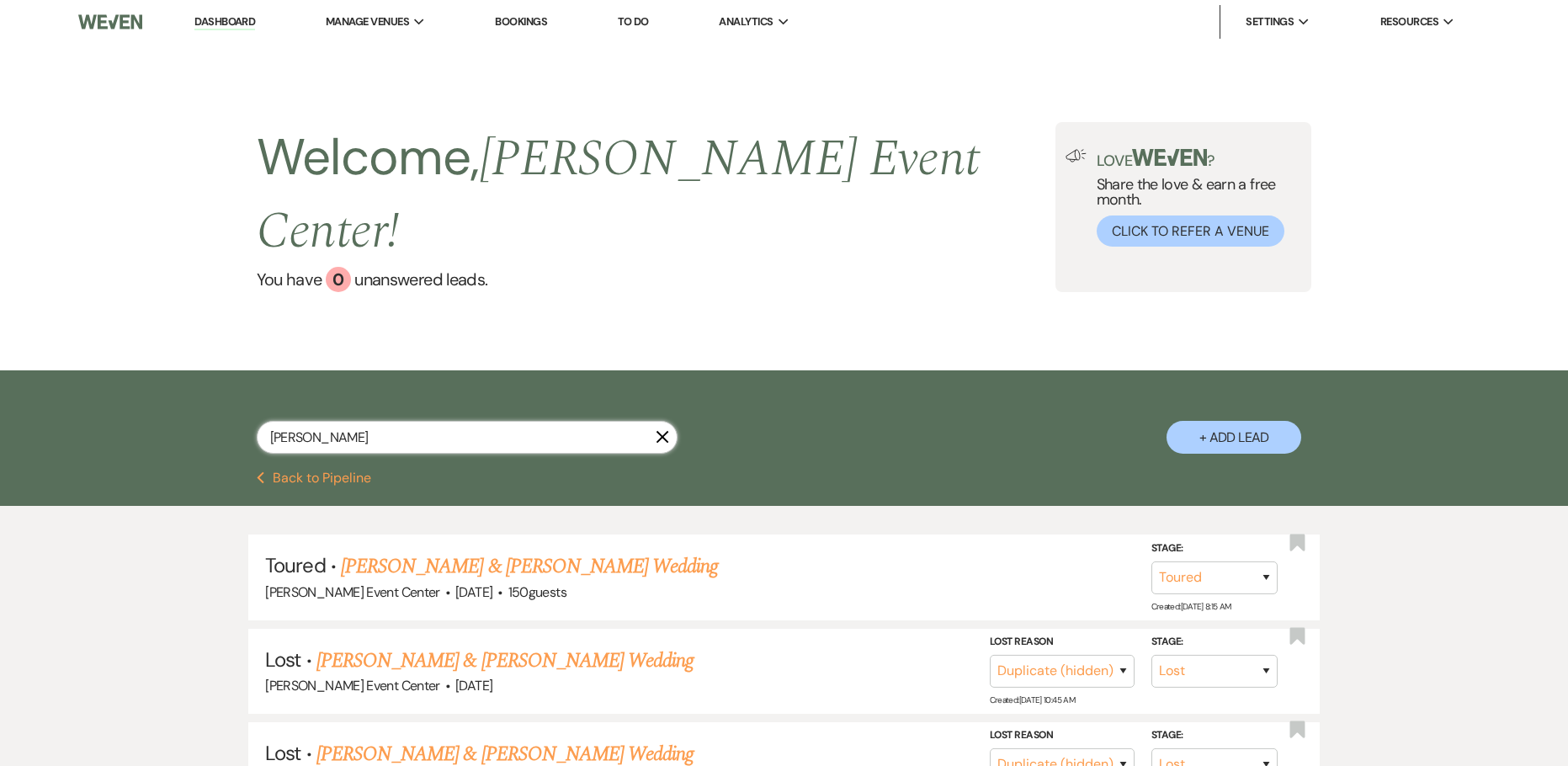
drag, startPoint x: 368, startPoint y: 392, endPoint x: 12, endPoint y: 394, distance: 356.0
click at [178, 413] on div "Kayla Franks X + Add Lead" at bounding box center [784, 424] width 1211 height 89
click at [241, 28] on link "Dashboard" at bounding box center [225, 22] width 61 height 16
